Goal: Task Accomplishment & Management: Manage account settings

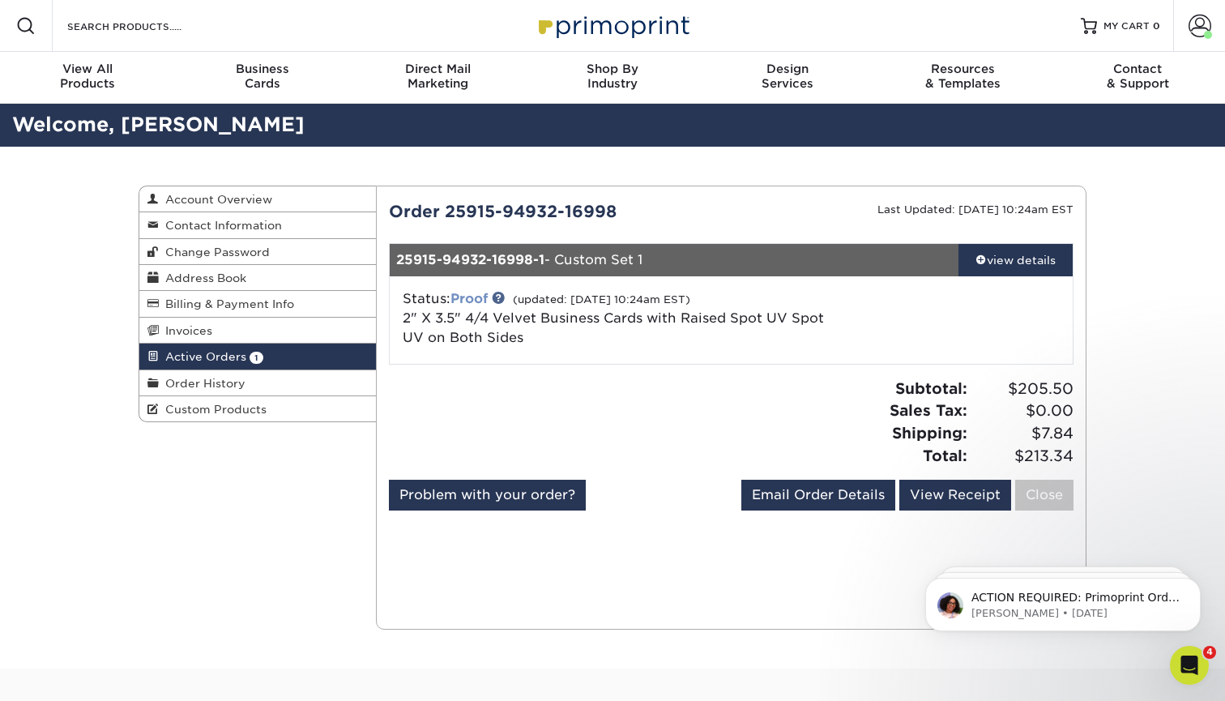
click at [476, 297] on link "Proof" at bounding box center [468, 298] width 37 height 15
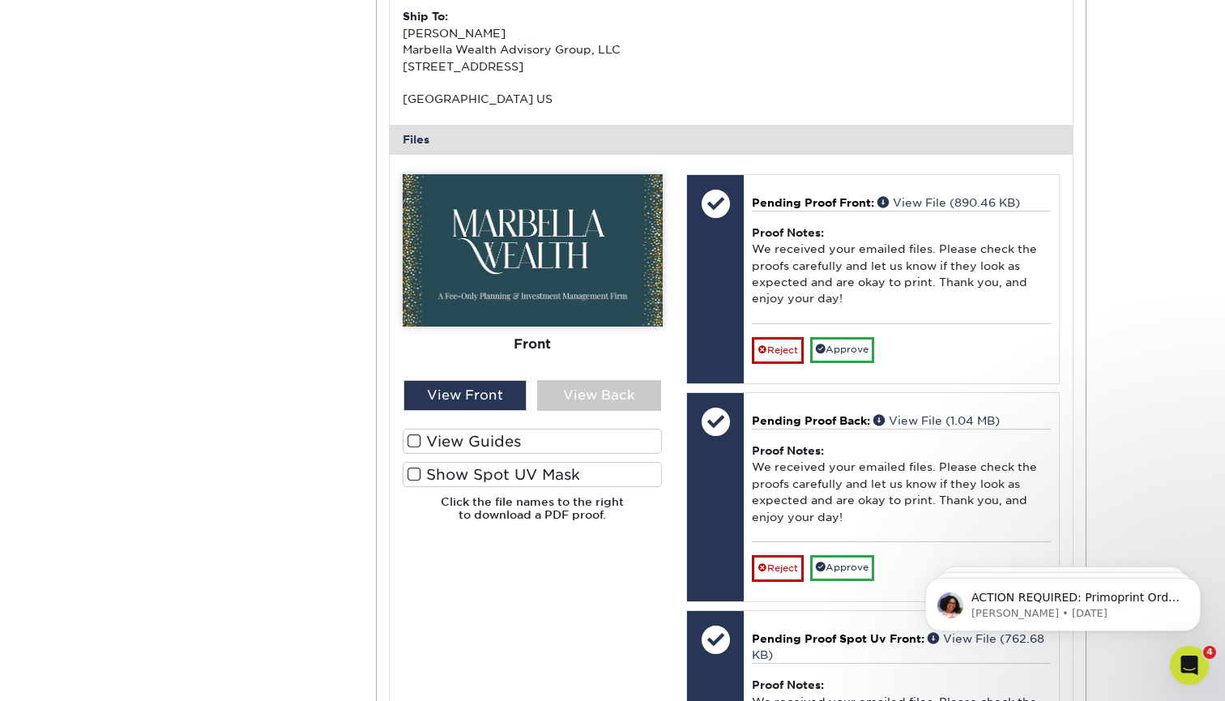
scroll to position [560, 0]
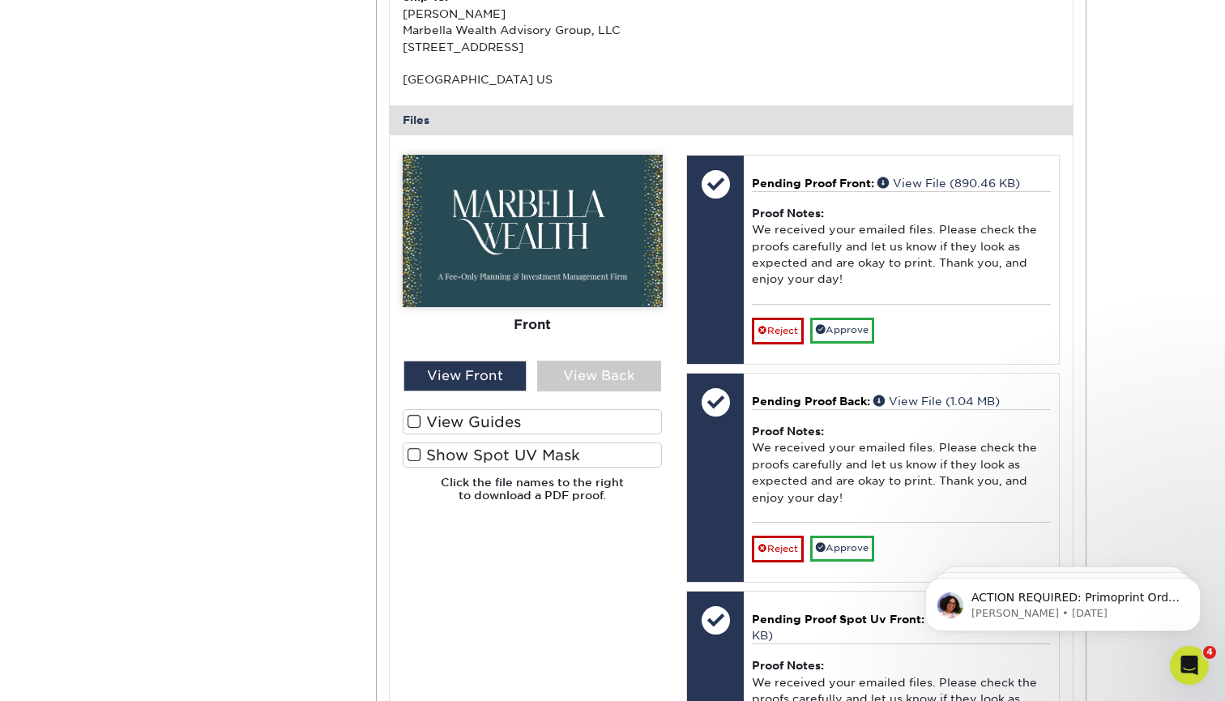
click at [414, 448] on span at bounding box center [414, 454] width 14 height 15
click at [0, 0] on input "Show Spot UV Mask" at bounding box center [0, 0] width 0 height 0
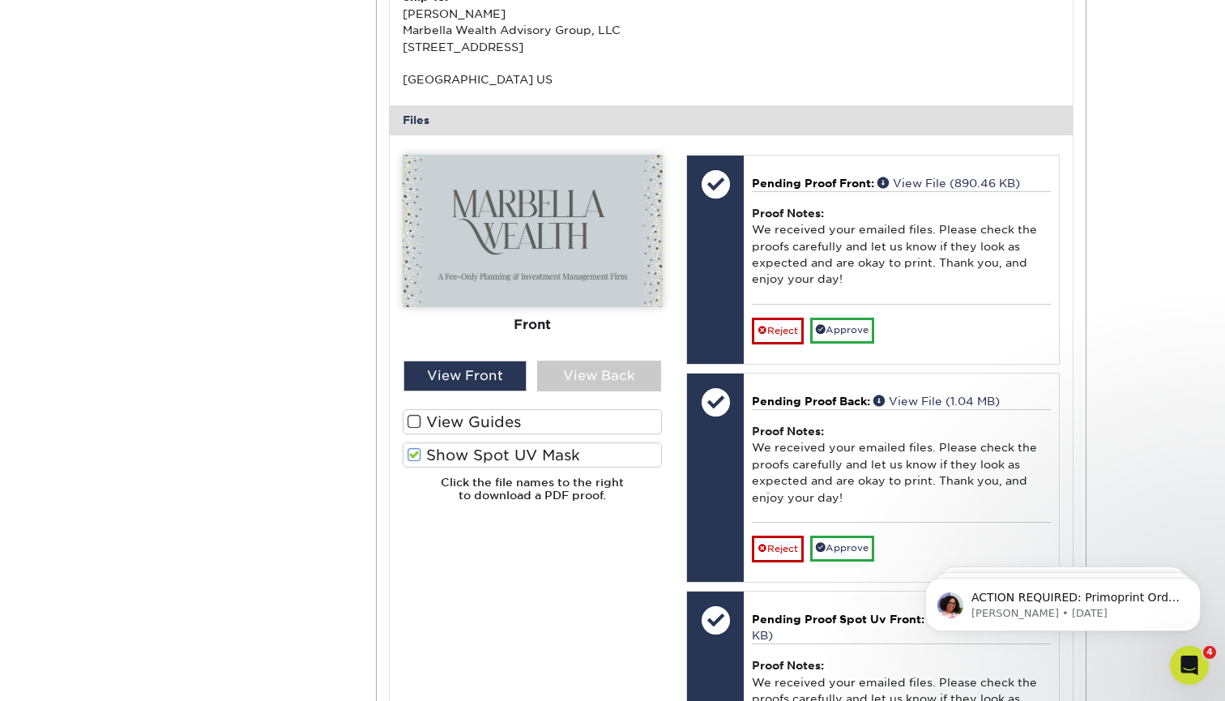
click at [415, 414] on span at bounding box center [414, 421] width 14 height 15
click at [0, 0] on input "View Guides" at bounding box center [0, 0] width 0 height 0
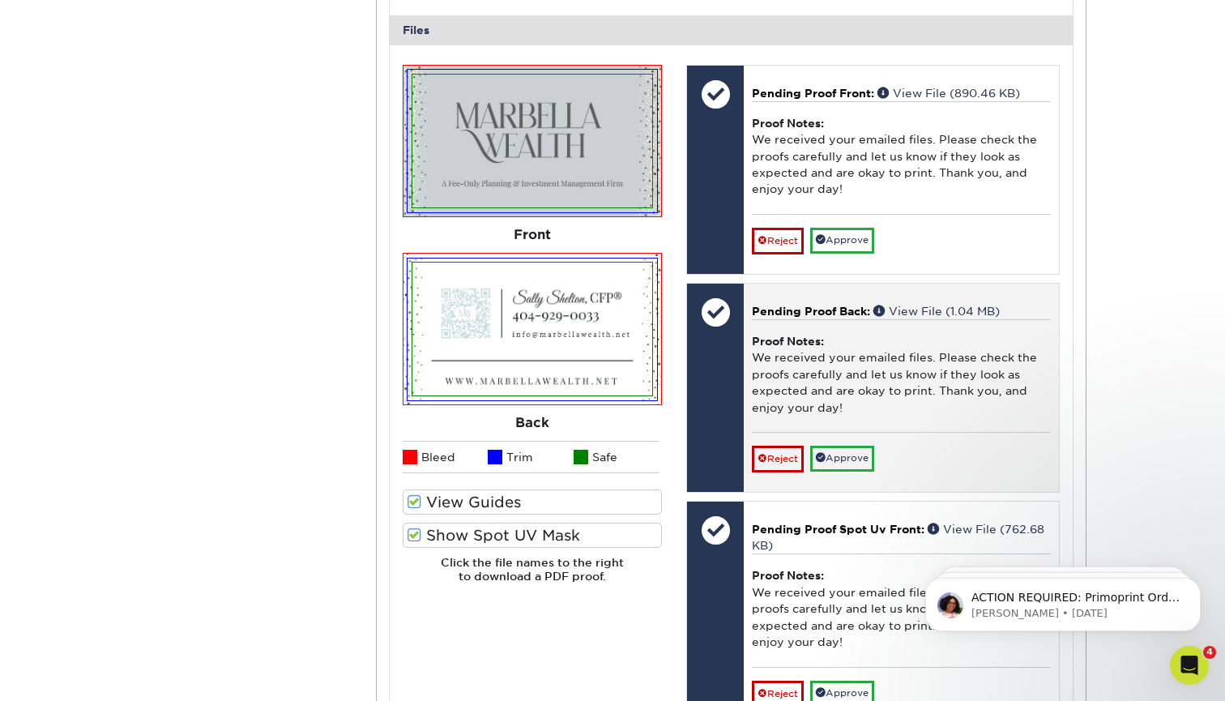
scroll to position [650, 0]
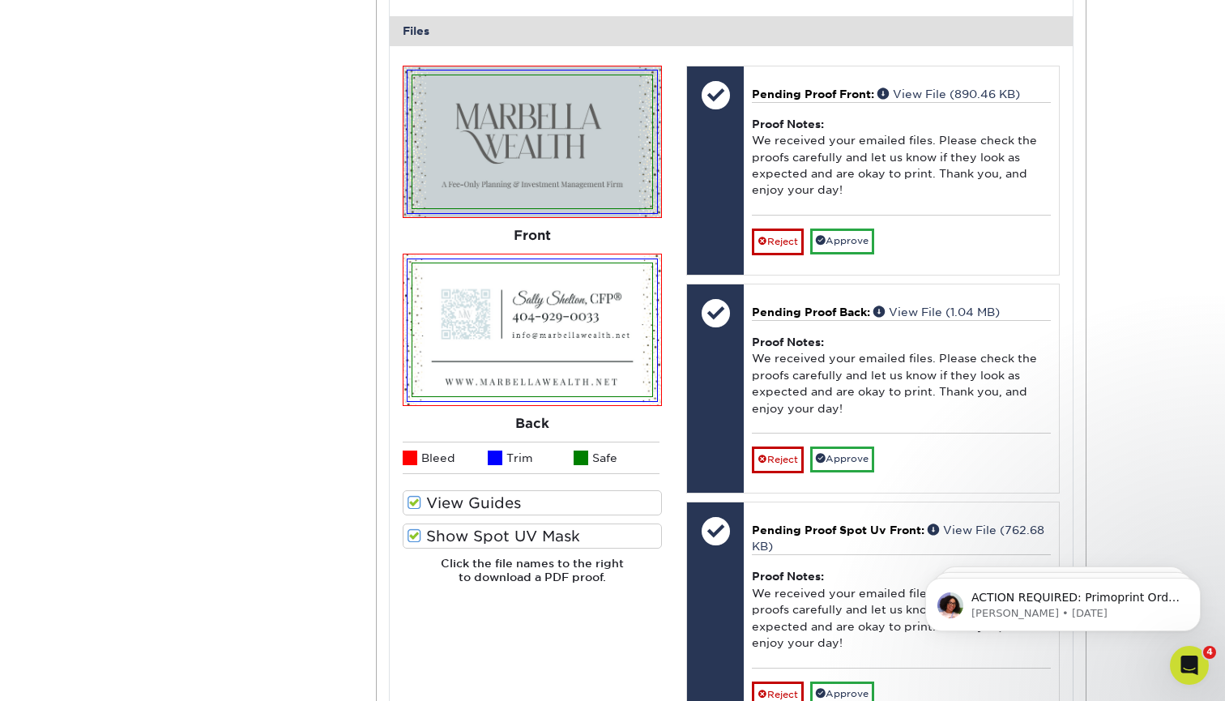
click at [415, 528] on span at bounding box center [414, 535] width 14 height 15
click at [0, 0] on input "Show Spot UV Mask" at bounding box center [0, 0] width 0 height 0
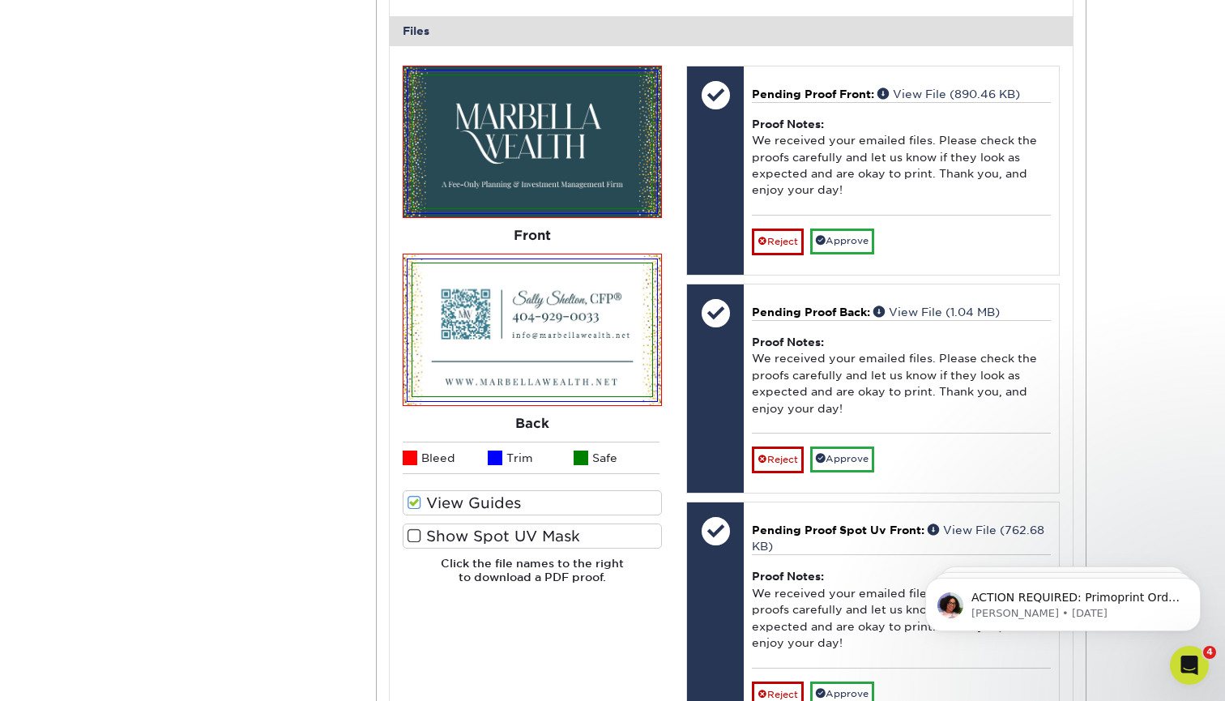
click at [415, 528] on span at bounding box center [414, 535] width 14 height 15
click at [0, 0] on input "Show Spot UV Mask" at bounding box center [0, 0] width 0 height 0
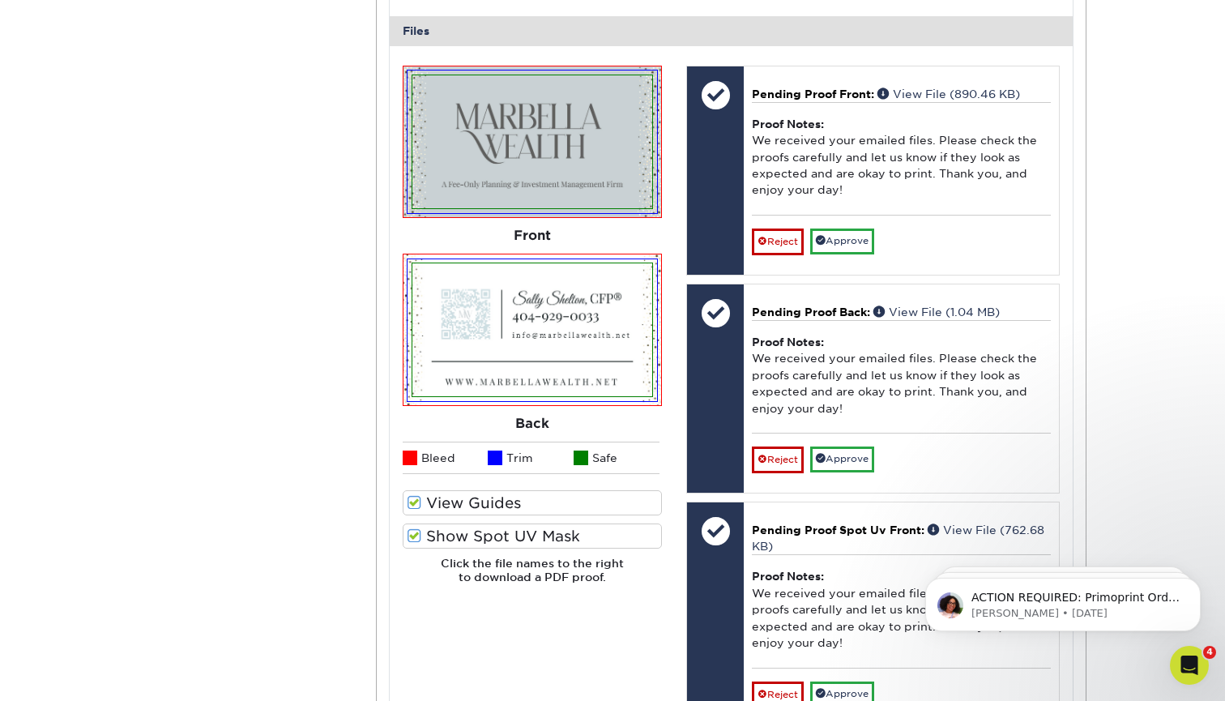
click at [415, 528] on span at bounding box center [414, 535] width 14 height 15
click at [0, 0] on input "Show Spot UV Mask" at bounding box center [0, 0] width 0 height 0
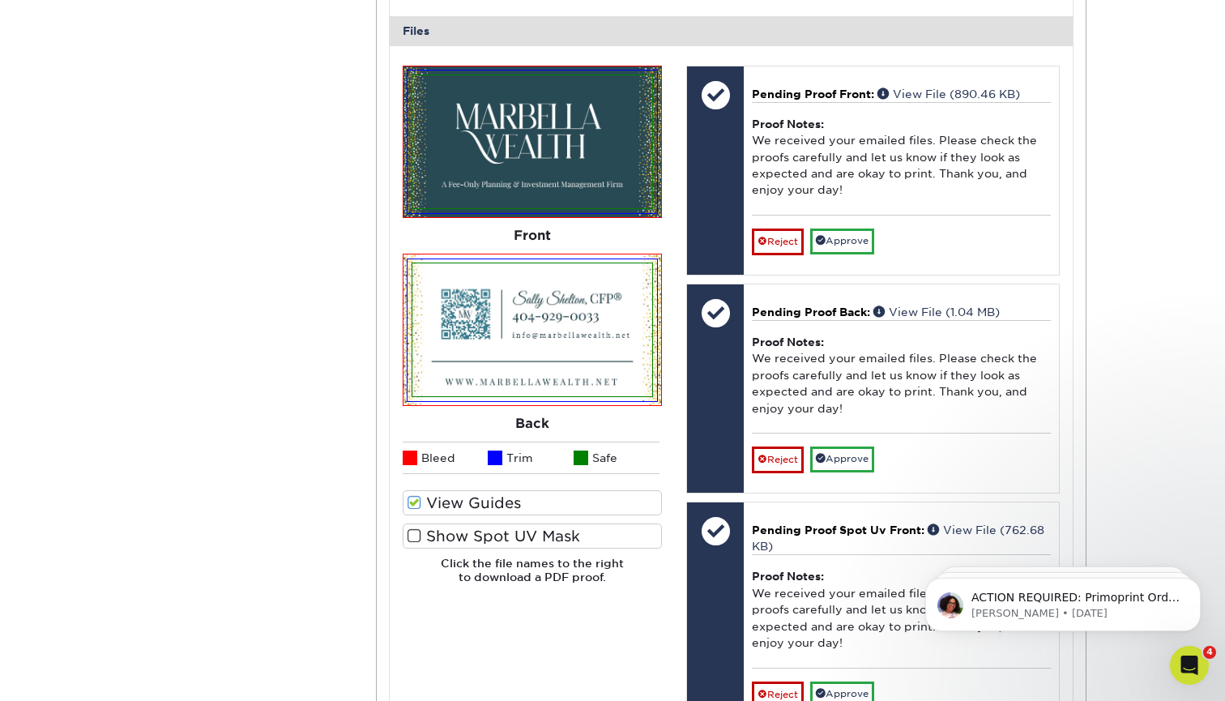
click at [415, 528] on span at bounding box center [414, 535] width 14 height 15
click at [0, 0] on input "Show Spot UV Mask" at bounding box center [0, 0] width 0 height 0
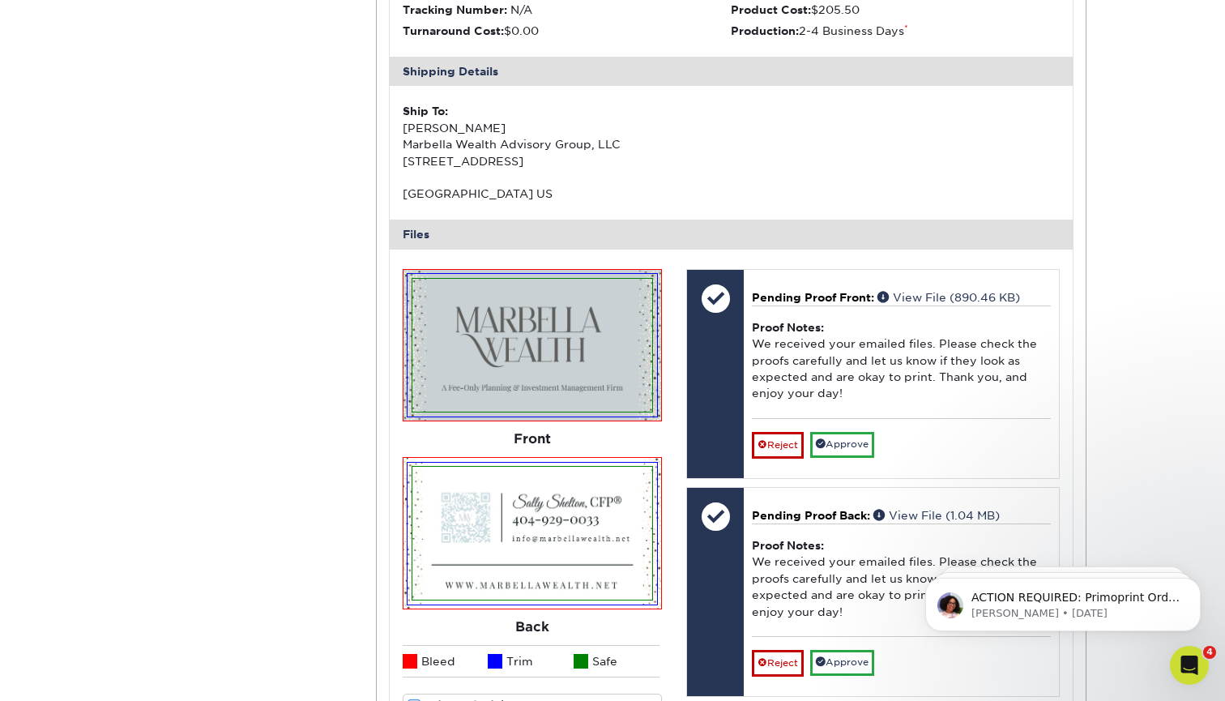
scroll to position [448, 0]
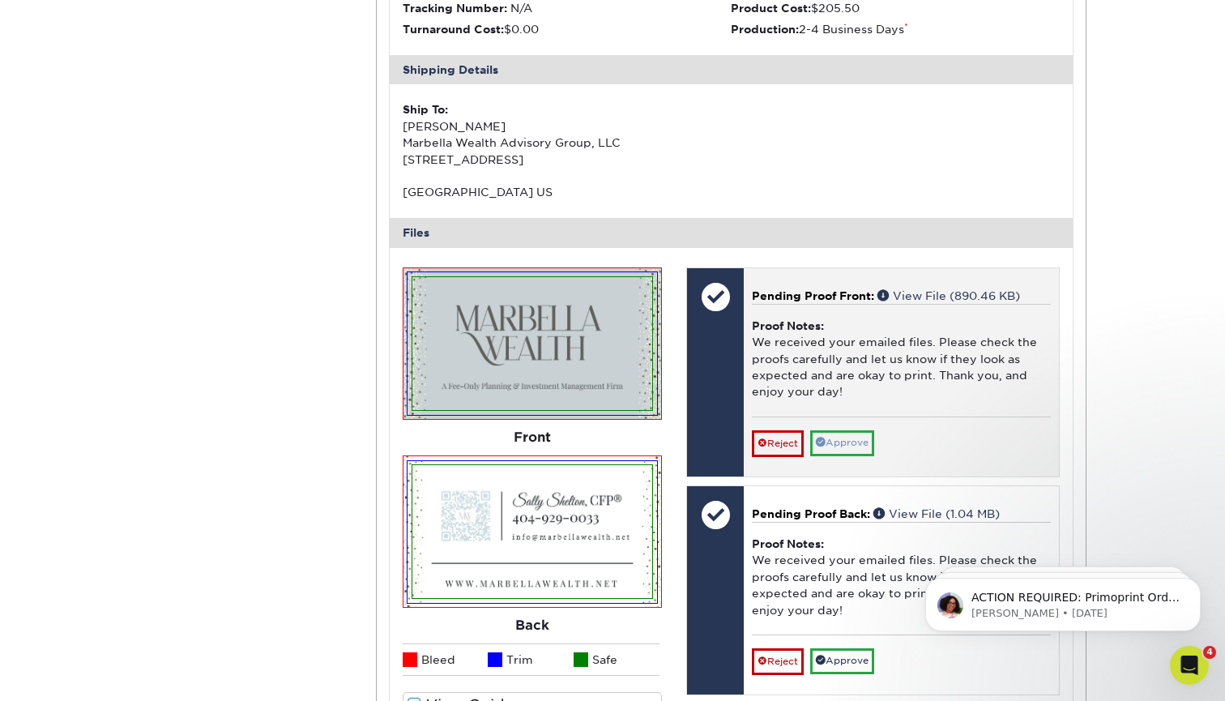
click at [622, 433] on link "Approve" at bounding box center [842, 442] width 64 height 25
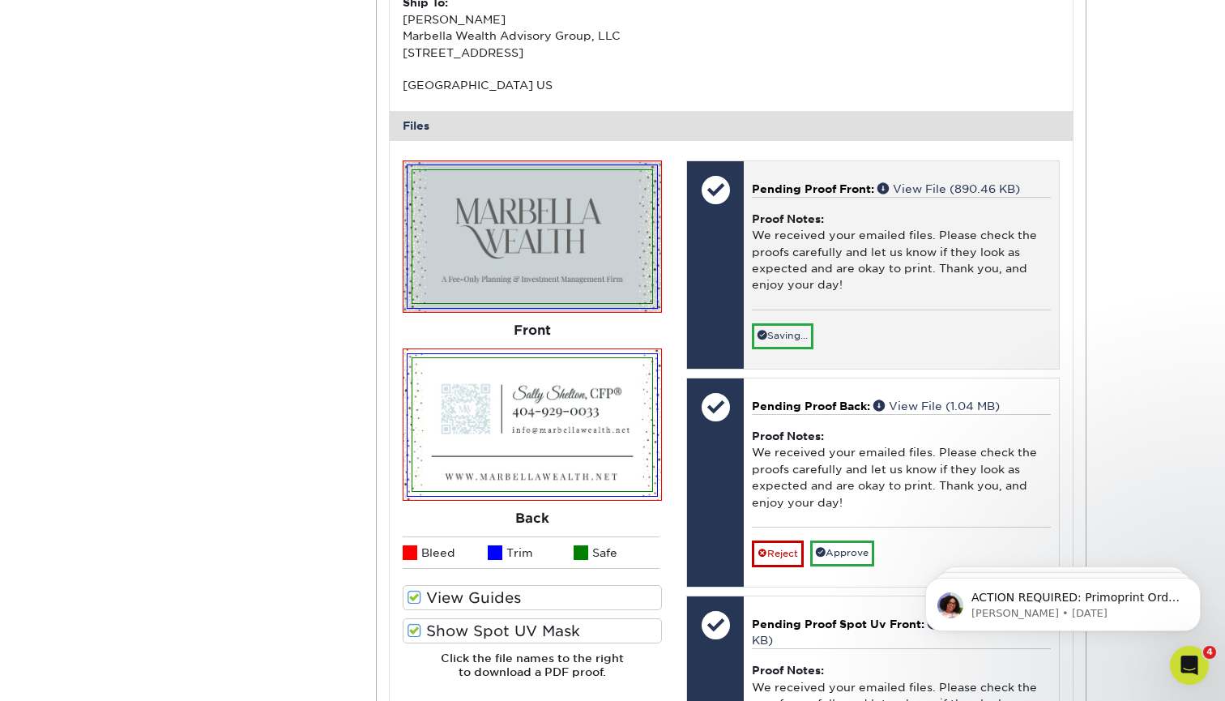
scroll to position [593, 0]
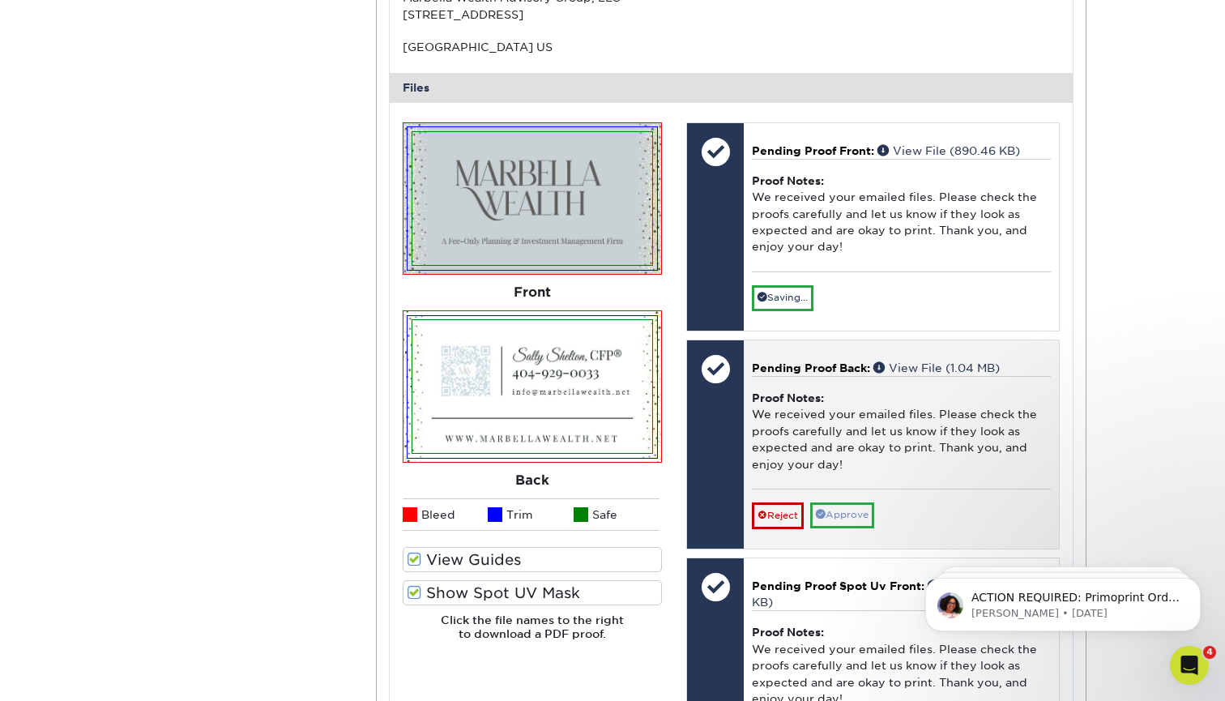
click at [622, 509] on link "Approve" at bounding box center [842, 514] width 64 height 25
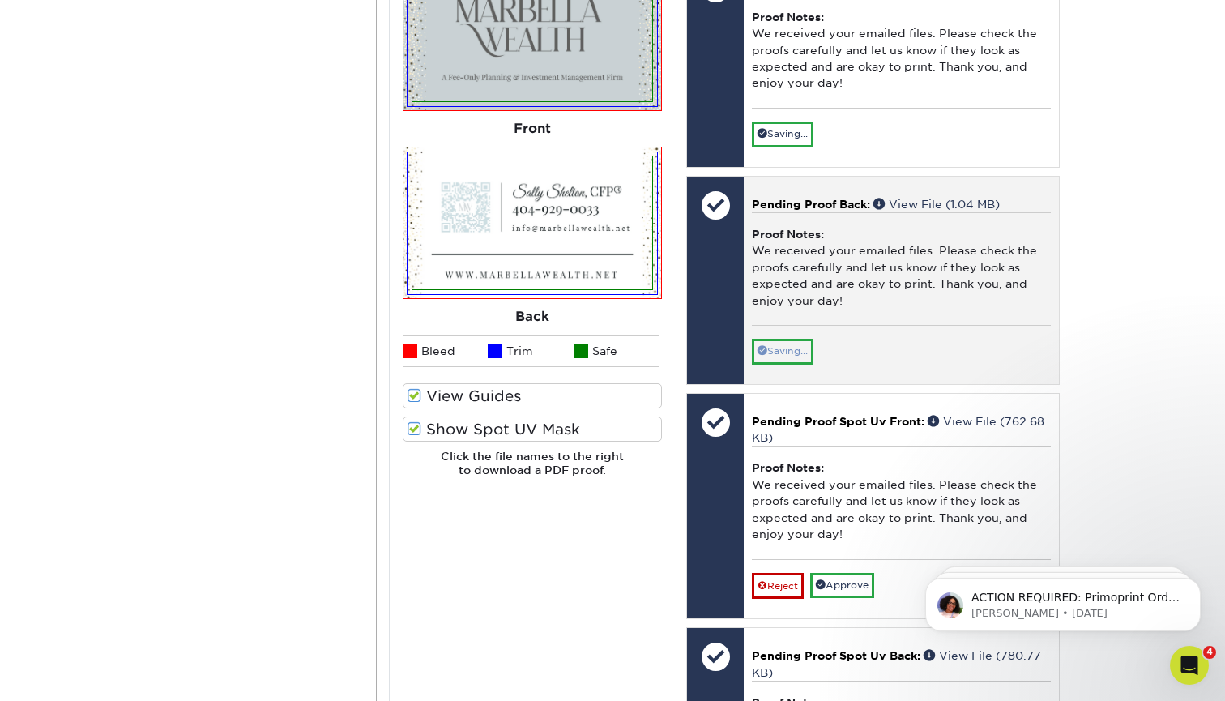
scroll to position [774, 0]
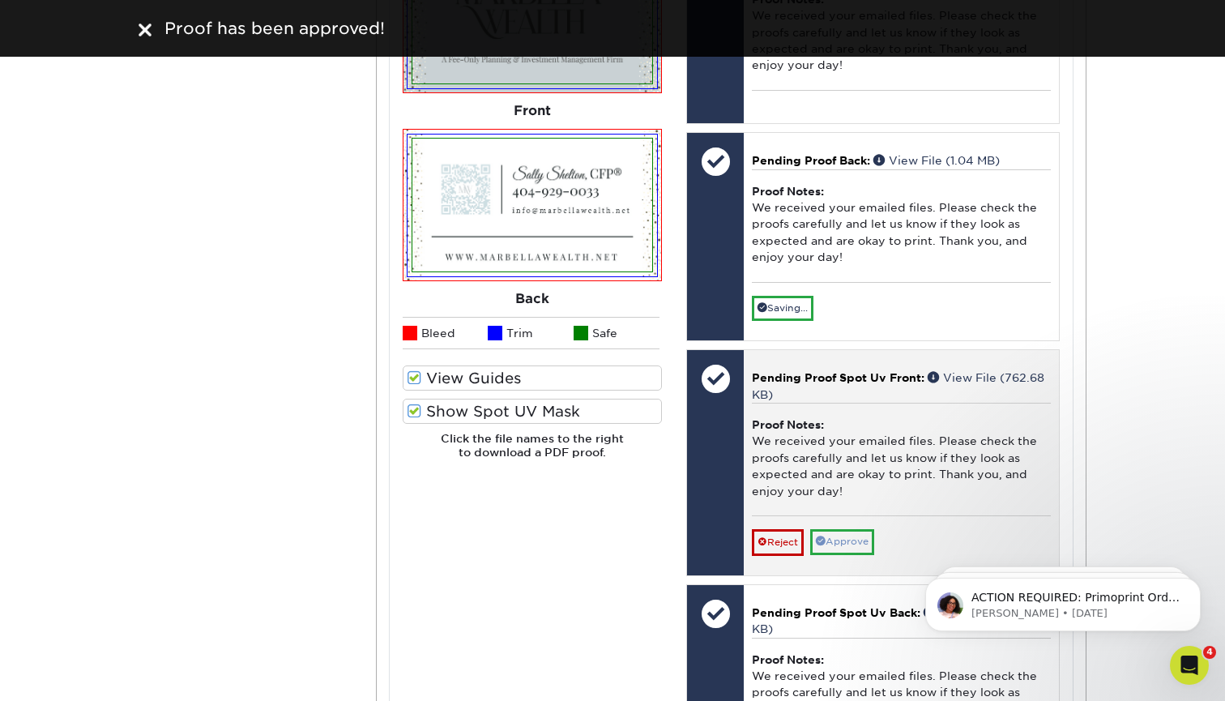
click at [622, 529] on link "Approve" at bounding box center [842, 541] width 64 height 25
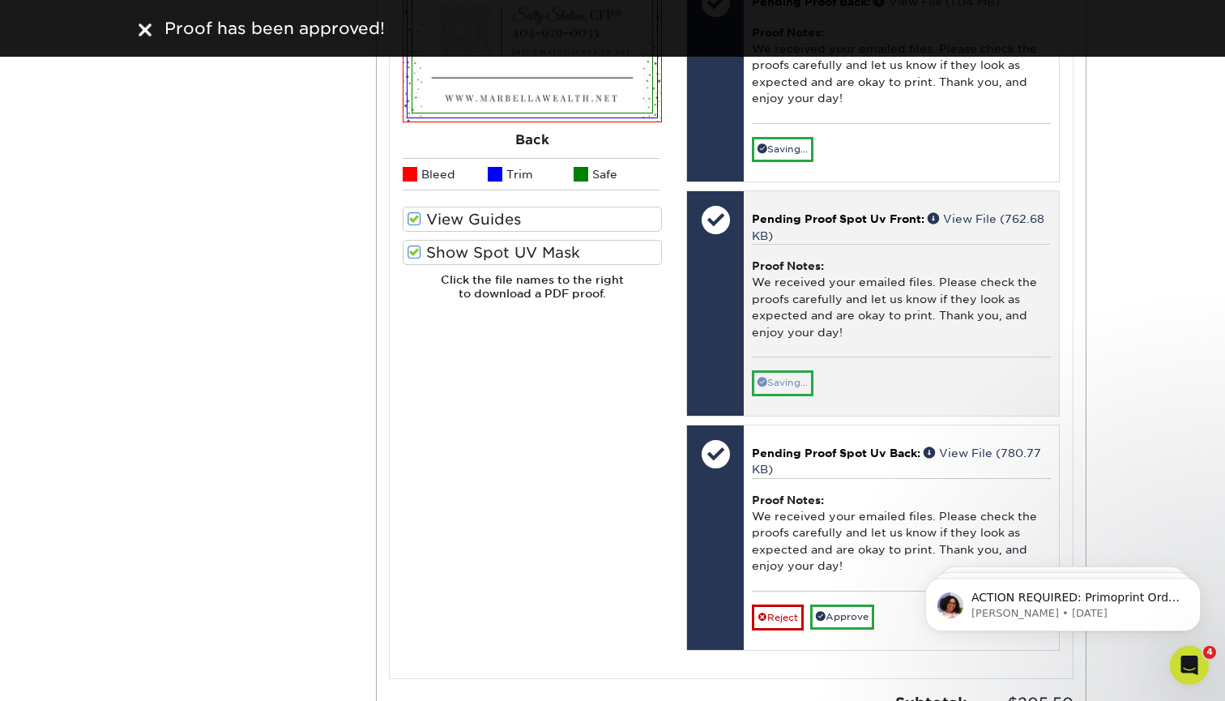
scroll to position [948, 0]
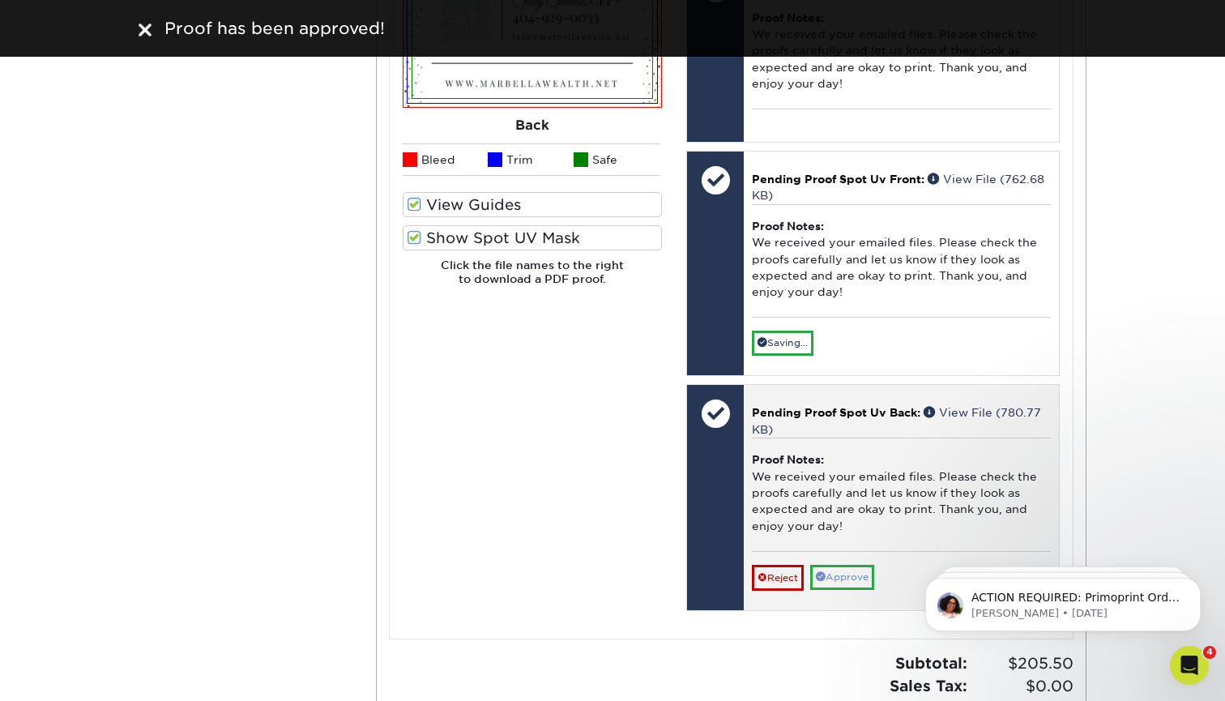
click at [622, 565] on link "Approve" at bounding box center [842, 577] width 64 height 25
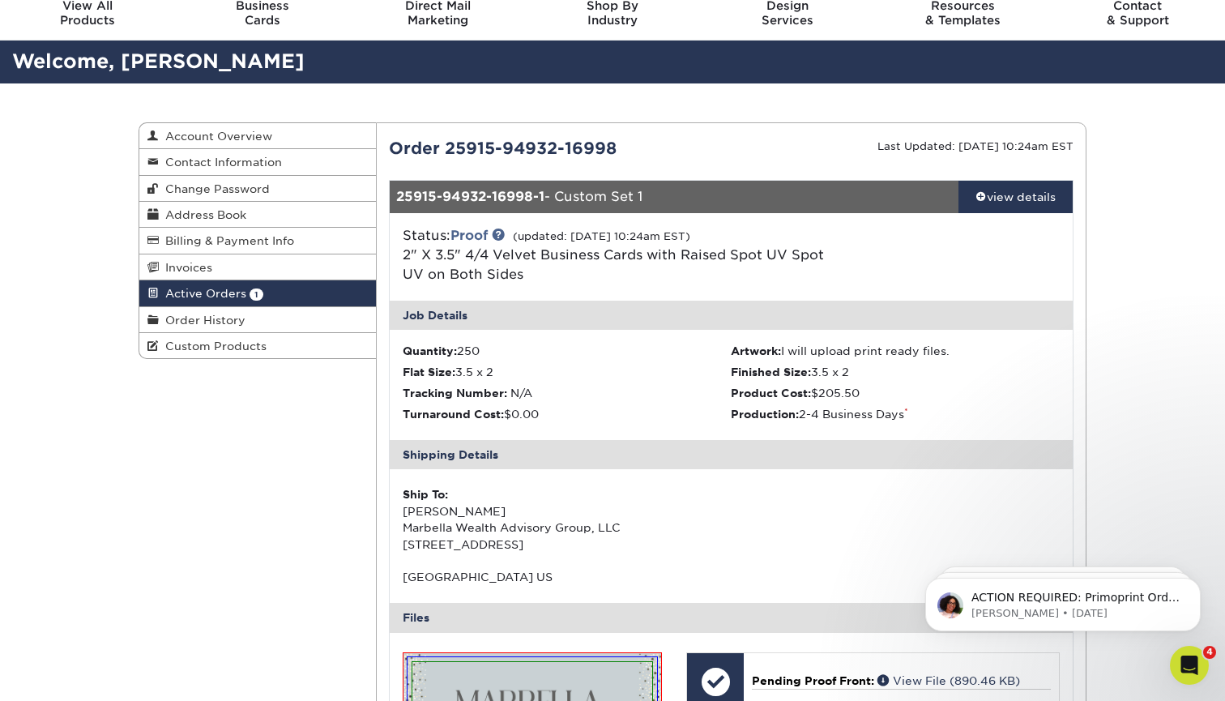
scroll to position [60, 0]
